Goal: Task Accomplishment & Management: Manage account settings

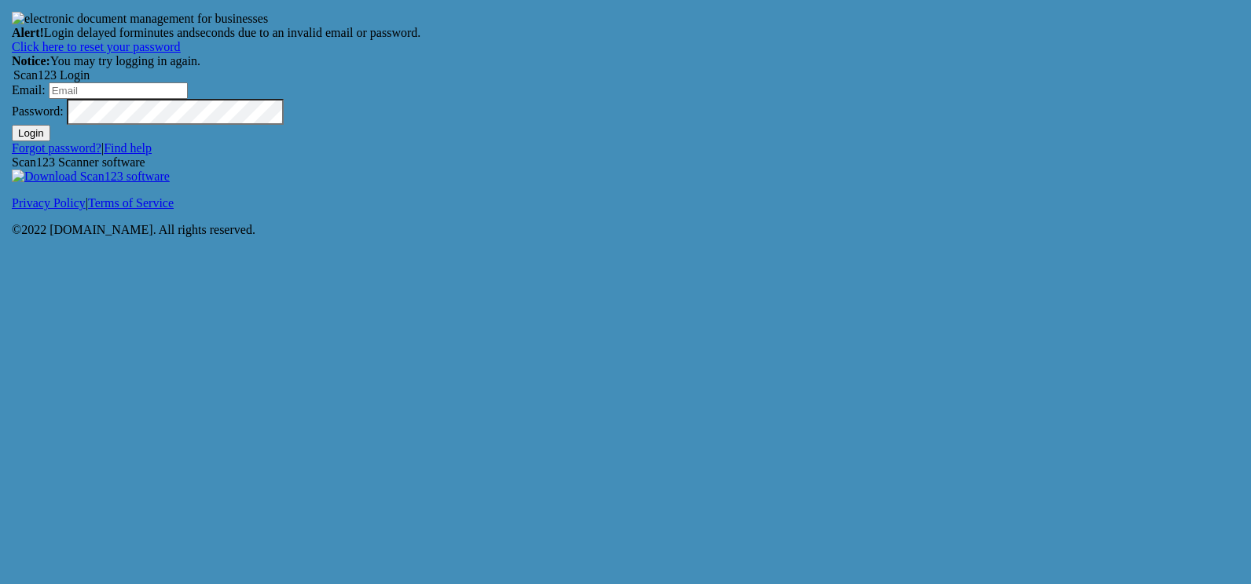
click at [188, 99] on input "Email:" at bounding box center [118, 90] width 139 height 16
type input "[EMAIL_ADDRESS][DOMAIN_NAME]"
click at [50, 141] on button "Login" at bounding box center [31, 133] width 38 height 16
click at [188, 99] on input "Email:" at bounding box center [118, 90] width 139 height 16
type input "[EMAIL_ADDRESS][DOMAIN_NAME]"
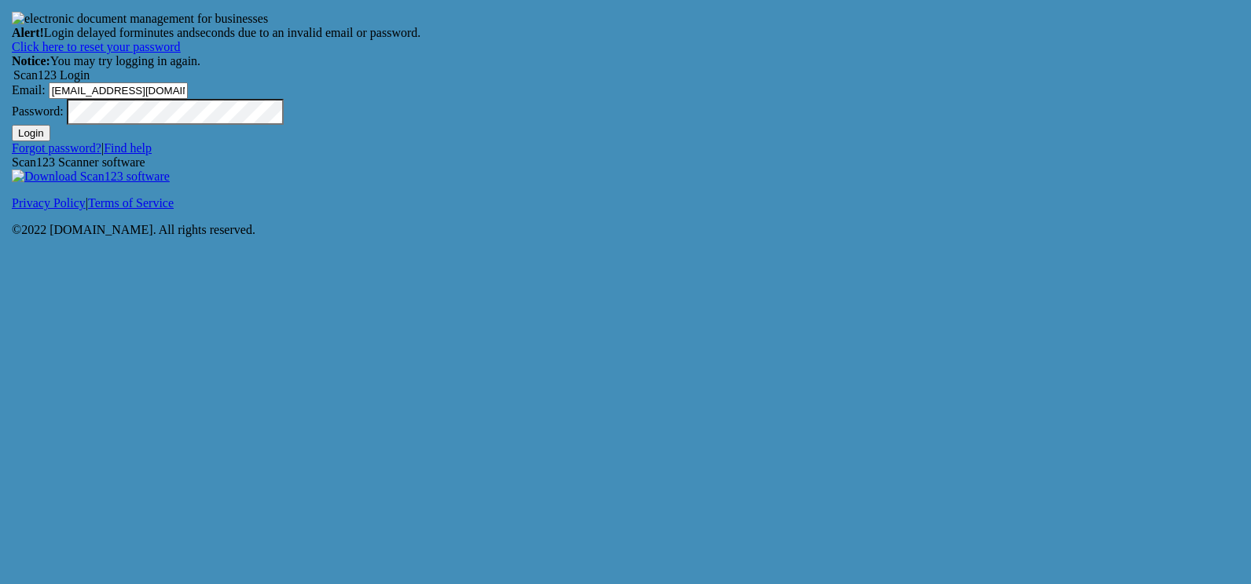
click at [50, 141] on button "Login" at bounding box center [31, 133] width 38 height 16
